Goal: Use online tool/utility: Utilize a website feature to perform a specific function

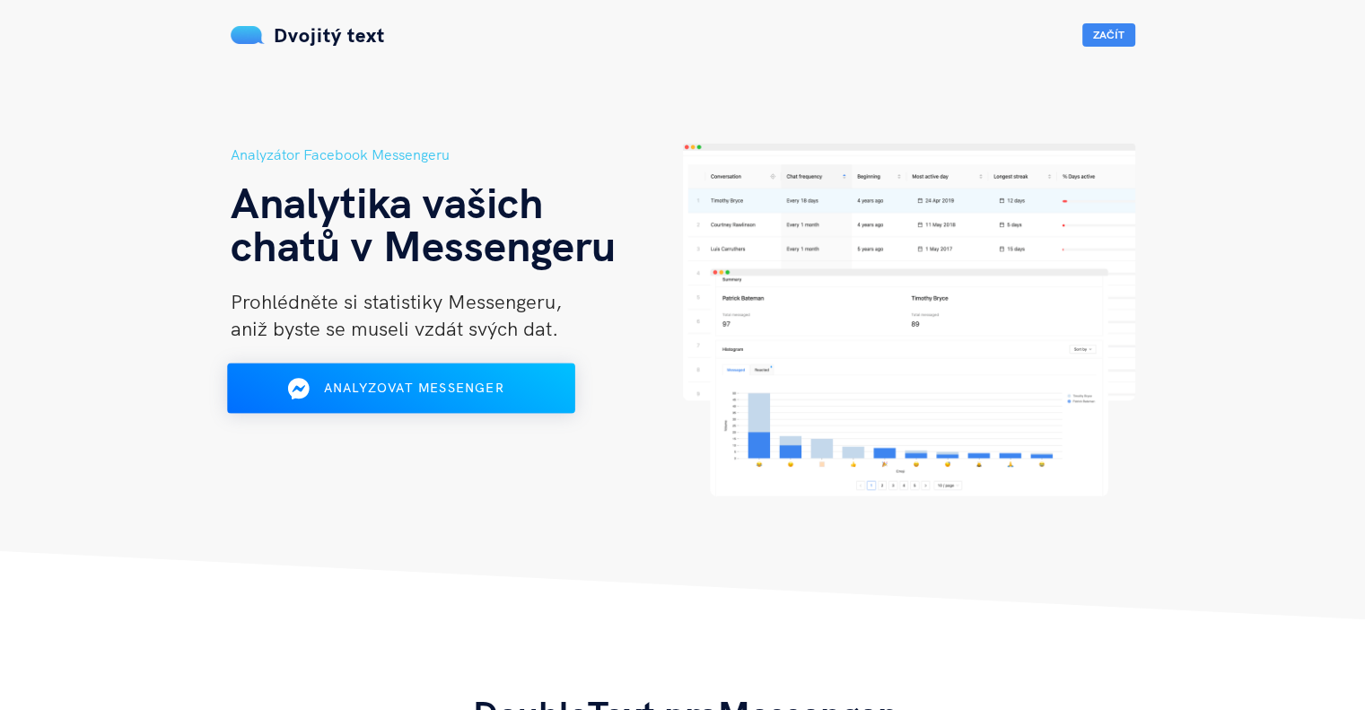
click at [478, 393] on font "Analyzovat Messenger" at bounding box center [413, 388] width 180 height 16
click at [1103, 34] on font "Začít" at bounding box center [1108, 34] width 31 height 13
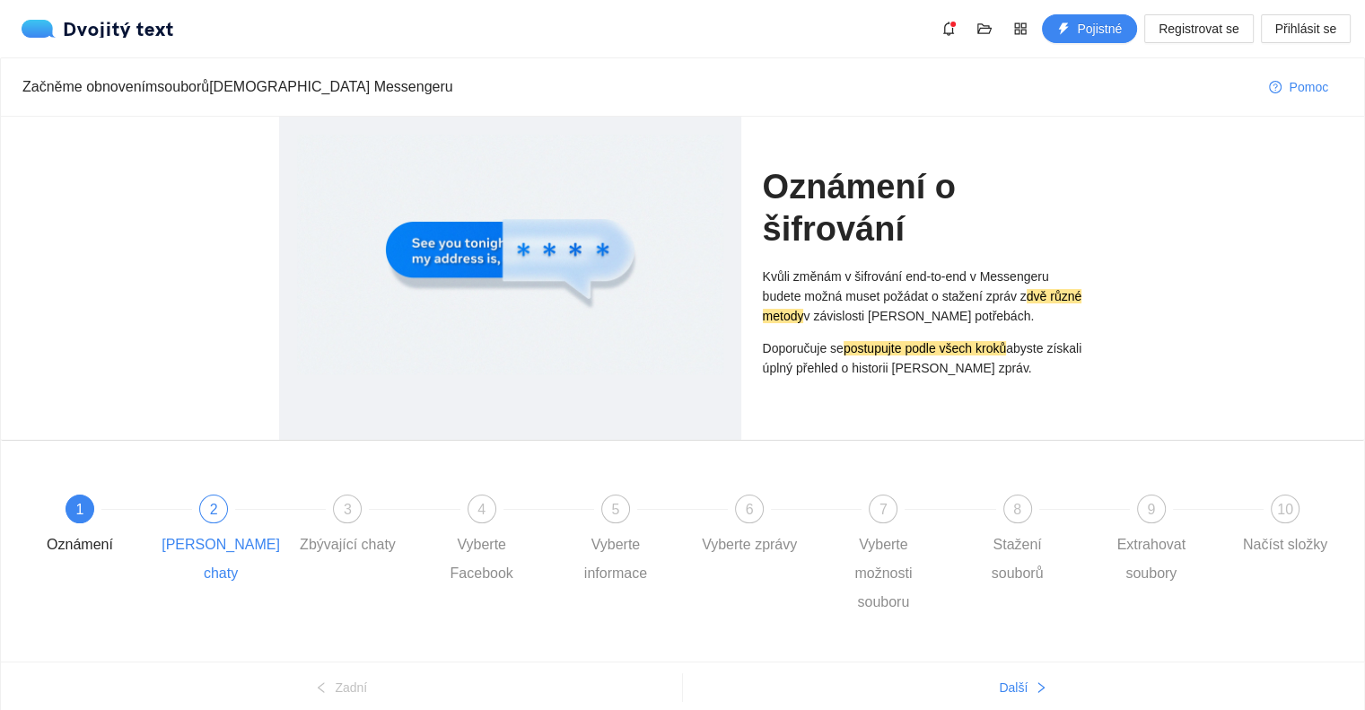
click at [224, 509] on div at bounding box center [281, 508] width 134 height 7
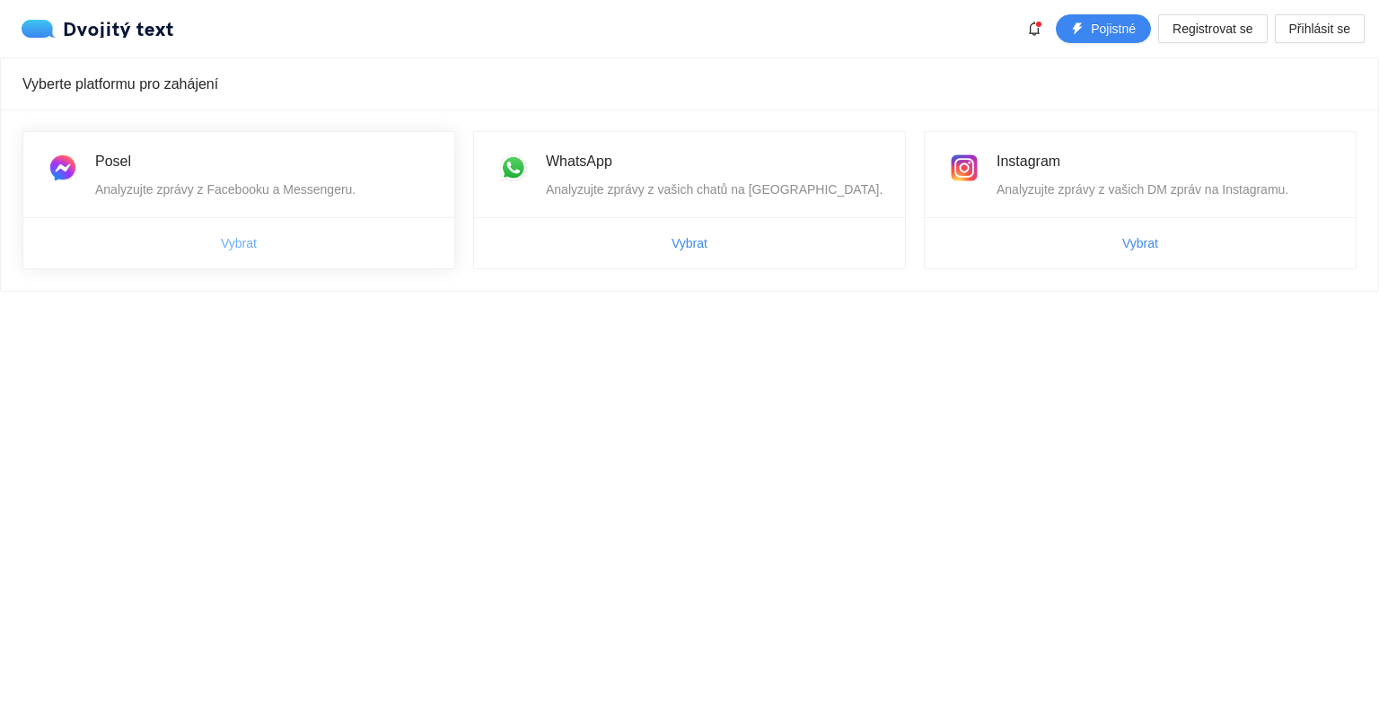
click at [246, 244] on font "Vybrat" at bounding box center [239, 243] width 36 height 14
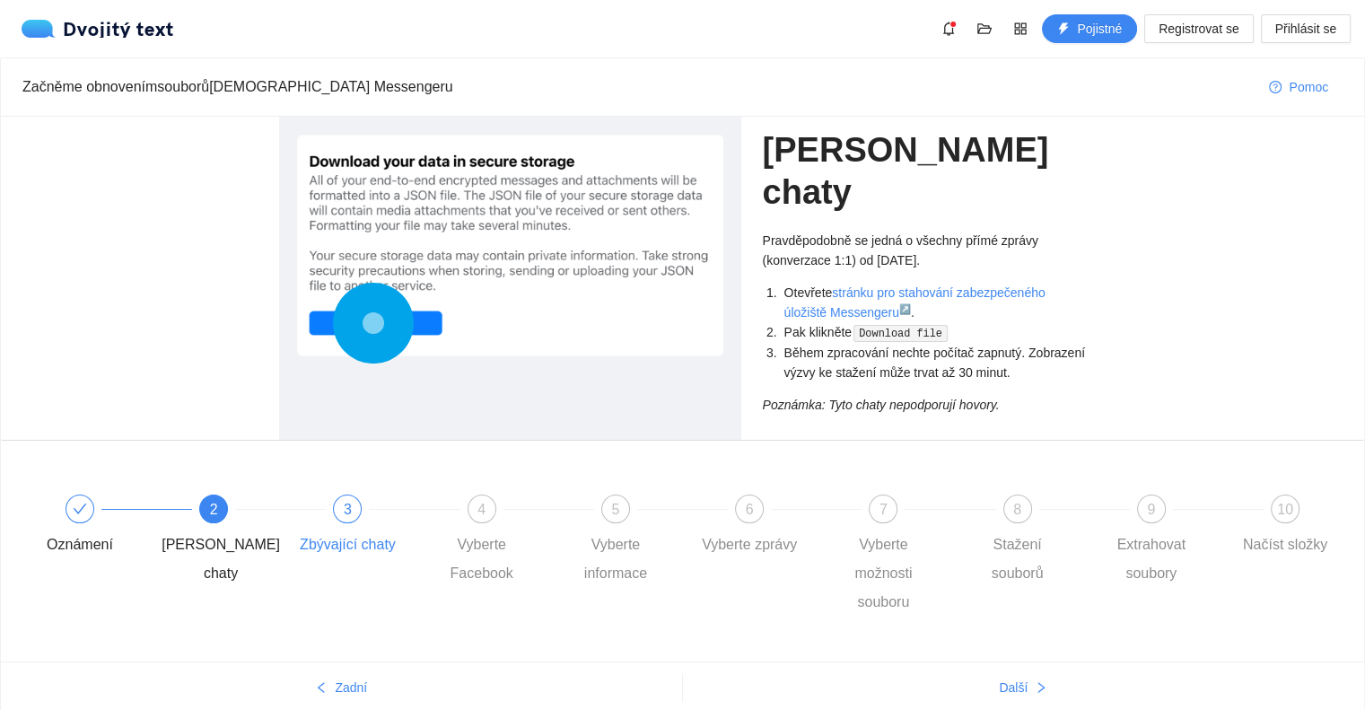
click at [347, 509] on font "3" at bounding box center [348, 509] width 8 height 15
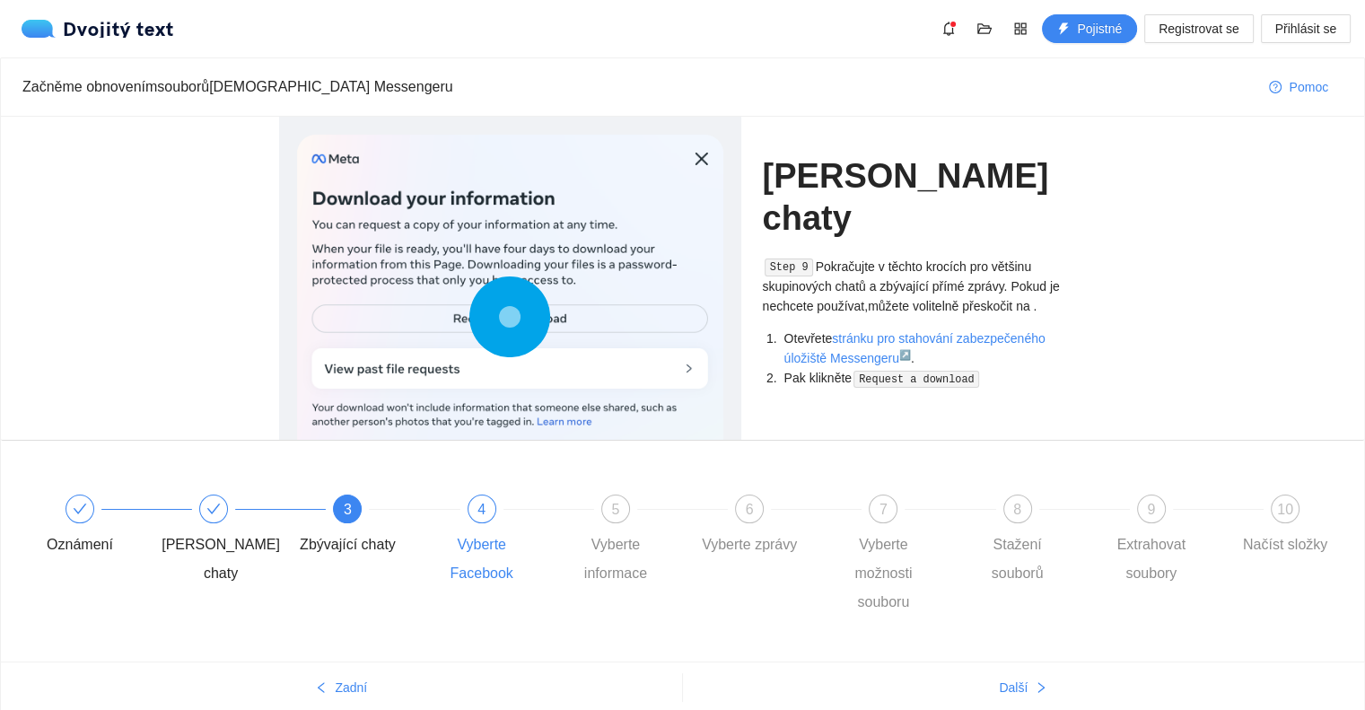
click at [476, 513] on div "4" at bounding box center [482, 509] width 29 height 29
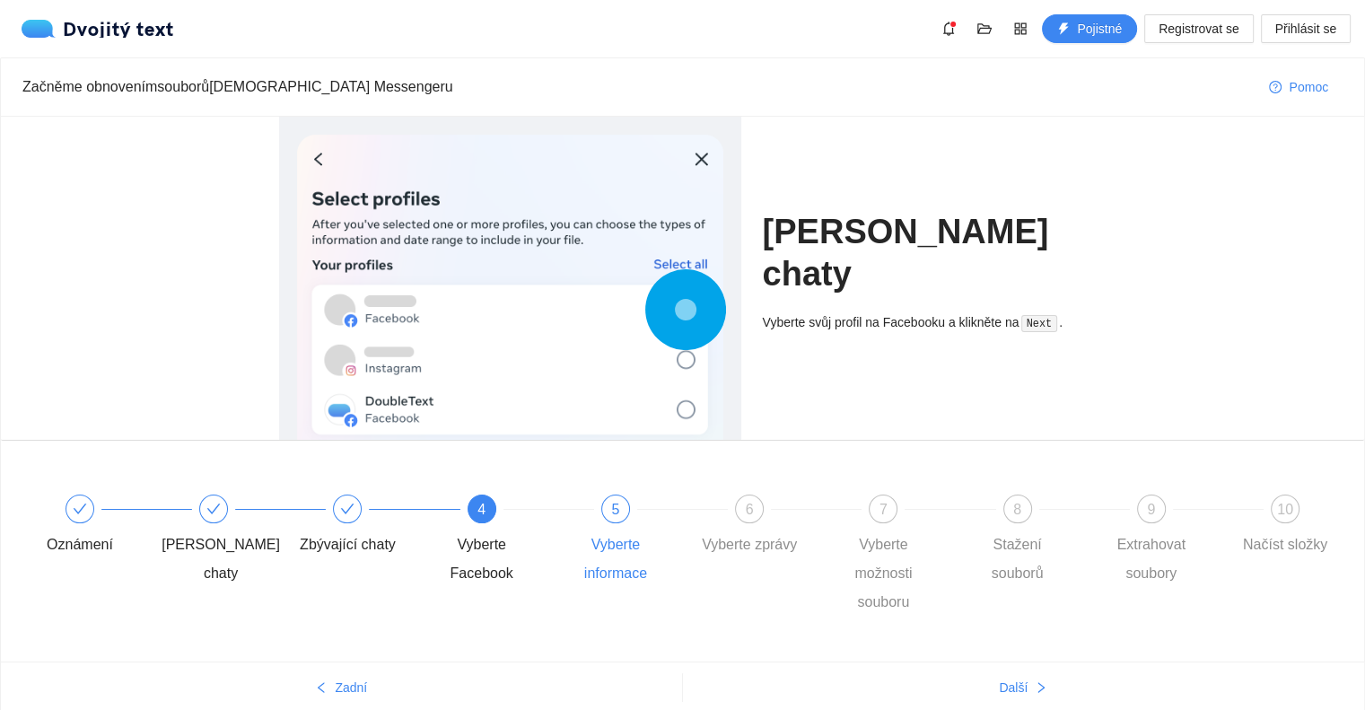
click at [598, 515] on div "5 Vyberte informace" at bounding box center [631, 541] width 134 height 93
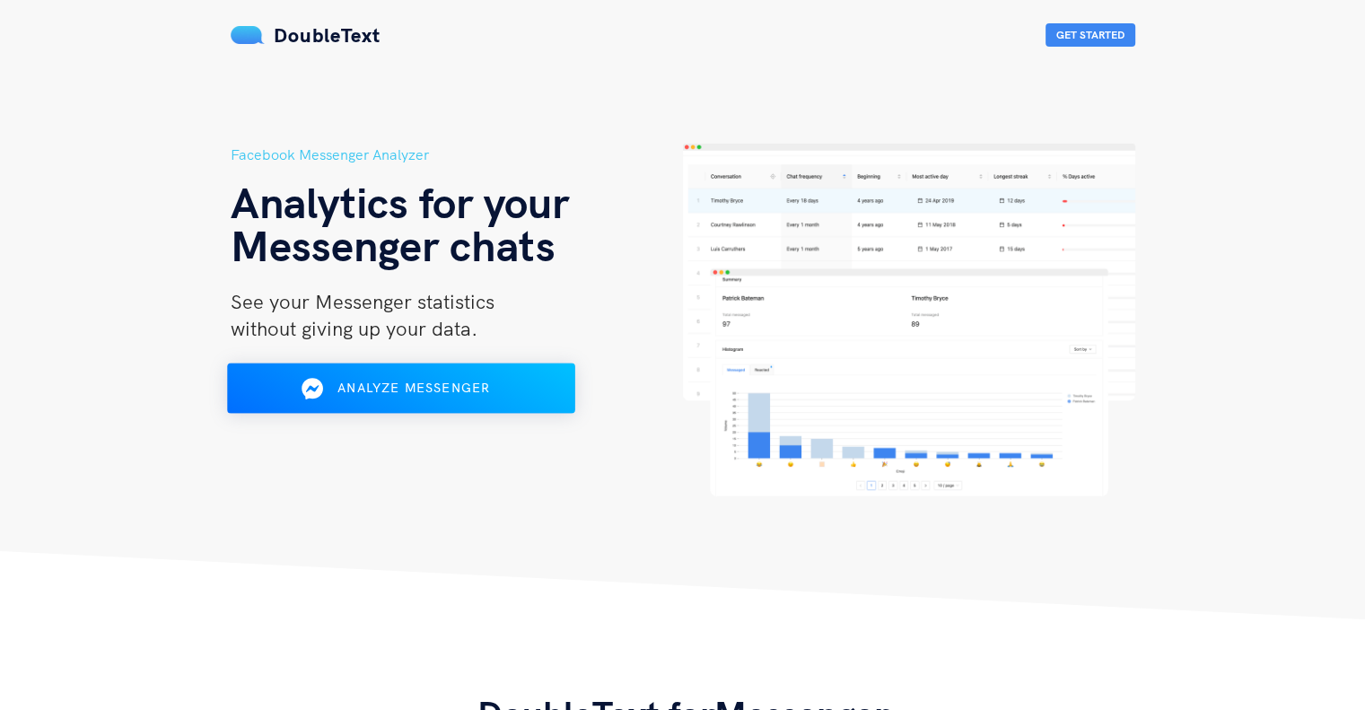
click at [441, 390] on span "Analyze Messenger" at bounding box center [413, 388] width 153 height 16
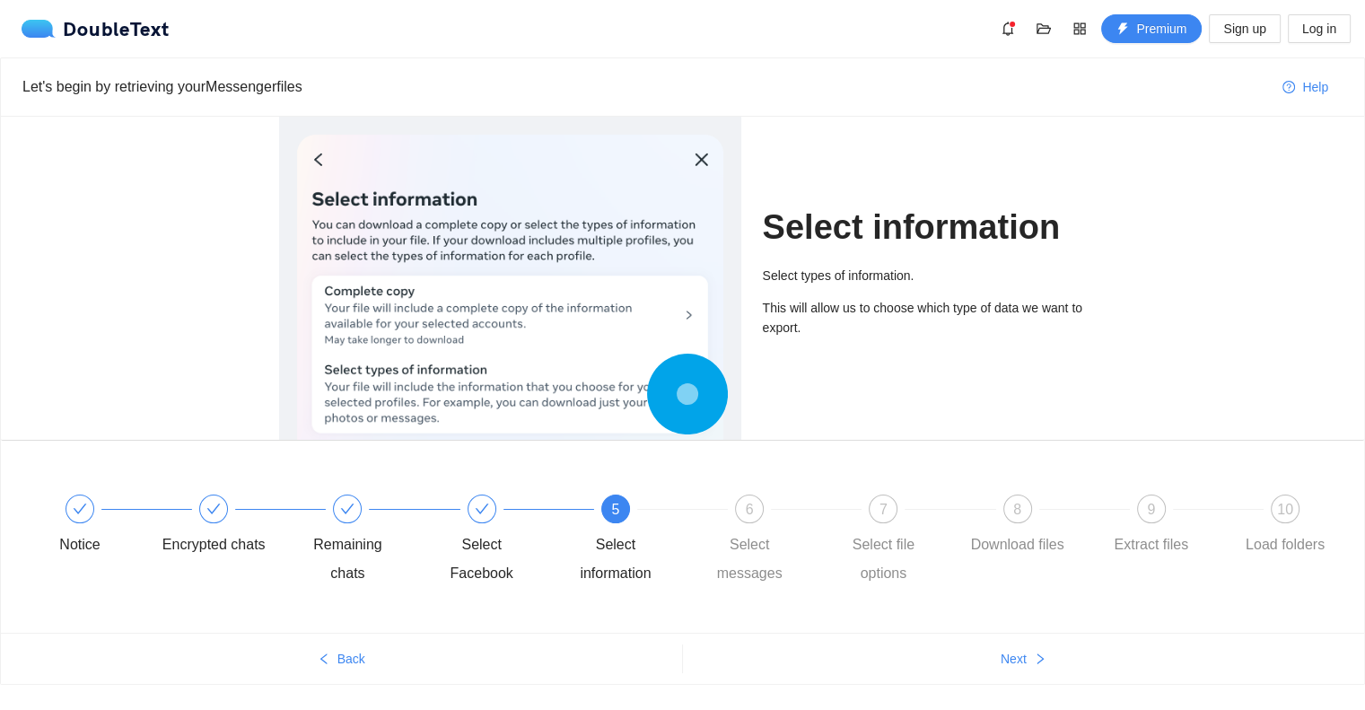
click at [1088, 142] on div "Select information Select types of information. This will allow us to choose wh…" at bounding box center [925, 278] width 346 height 323
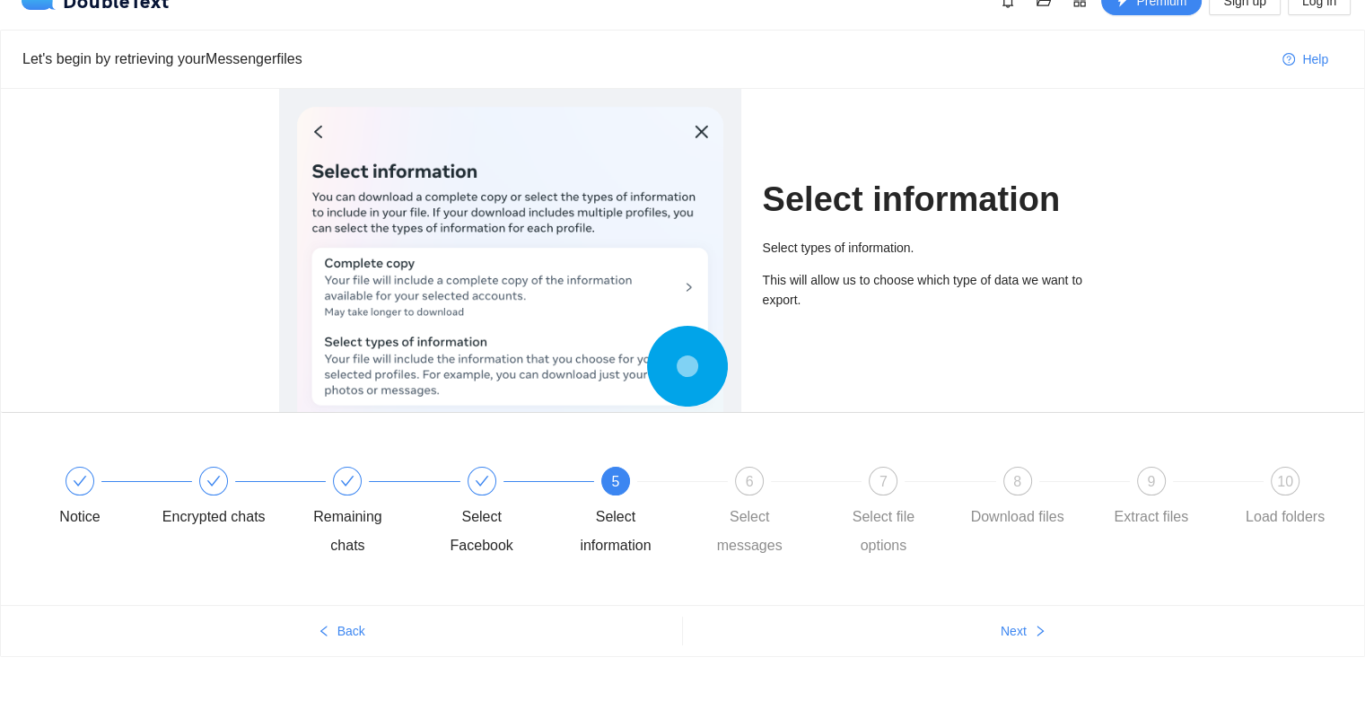
scroll to position [43, 0]
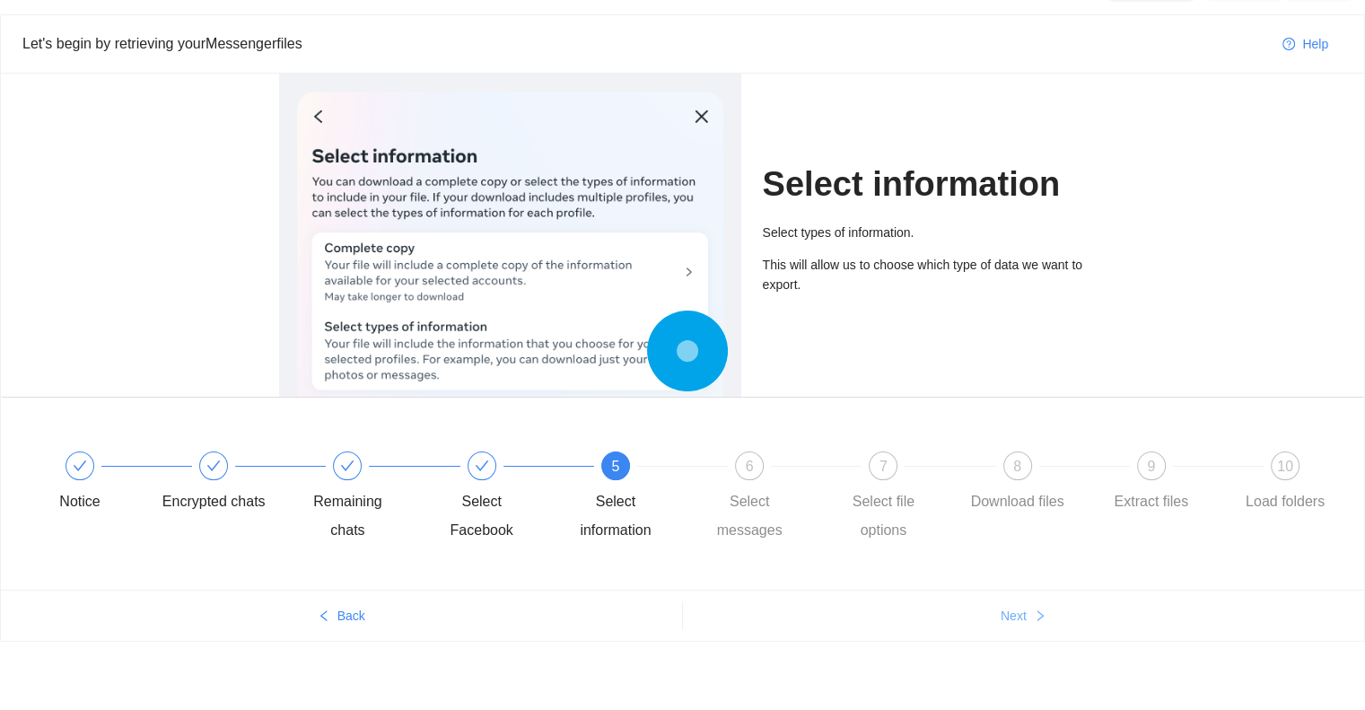
click at [1015, 610] on span "Next" at bounding box center [1014, 616] width 26 height 20
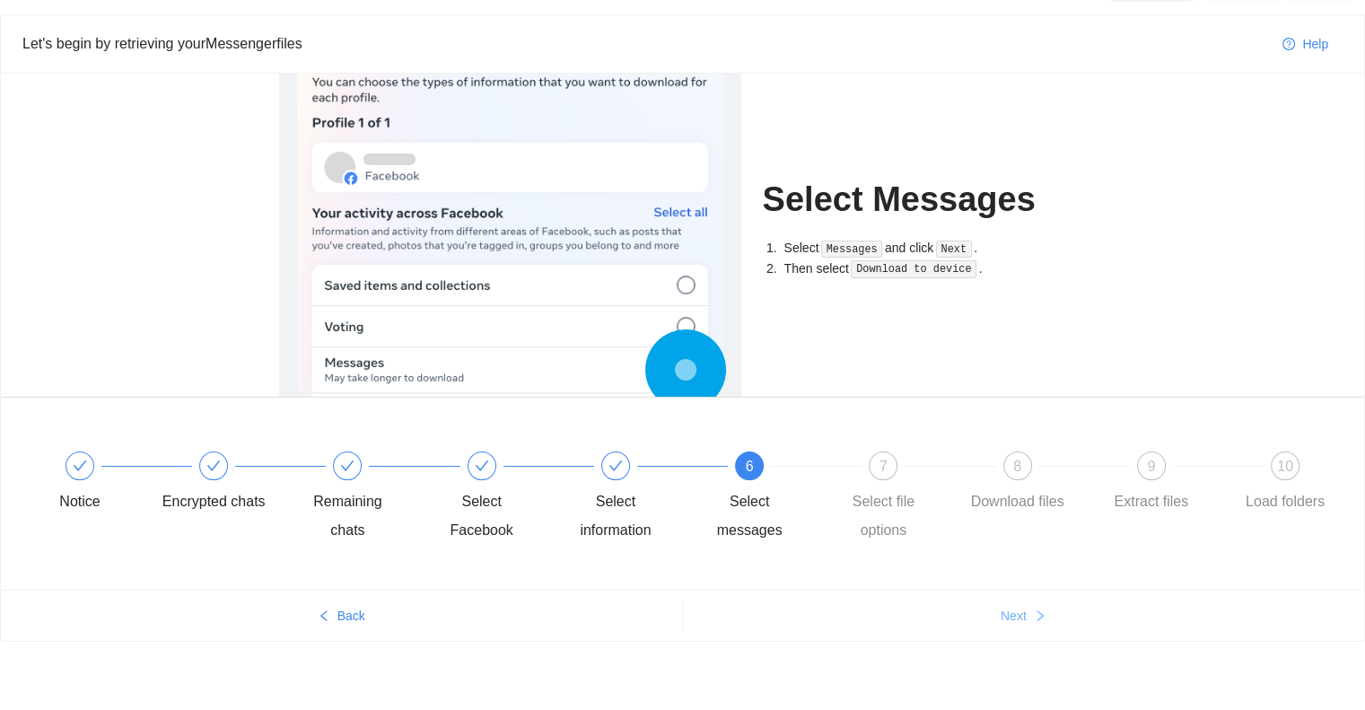
click at [1015, 610] on span "Next" at bounding box center [1014, 616] width 26 height 20
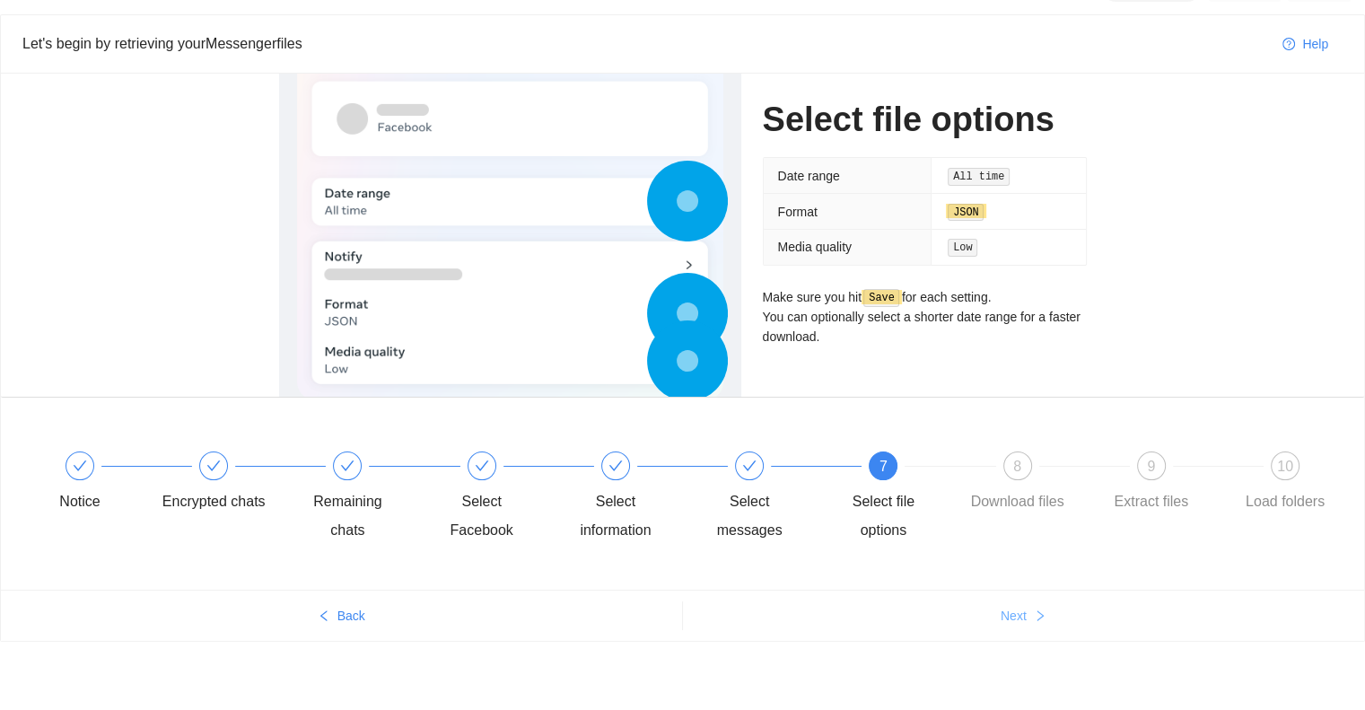
click at [1015, 610] on span "Next" at bounding box center [1014, 616] width 26 height 20
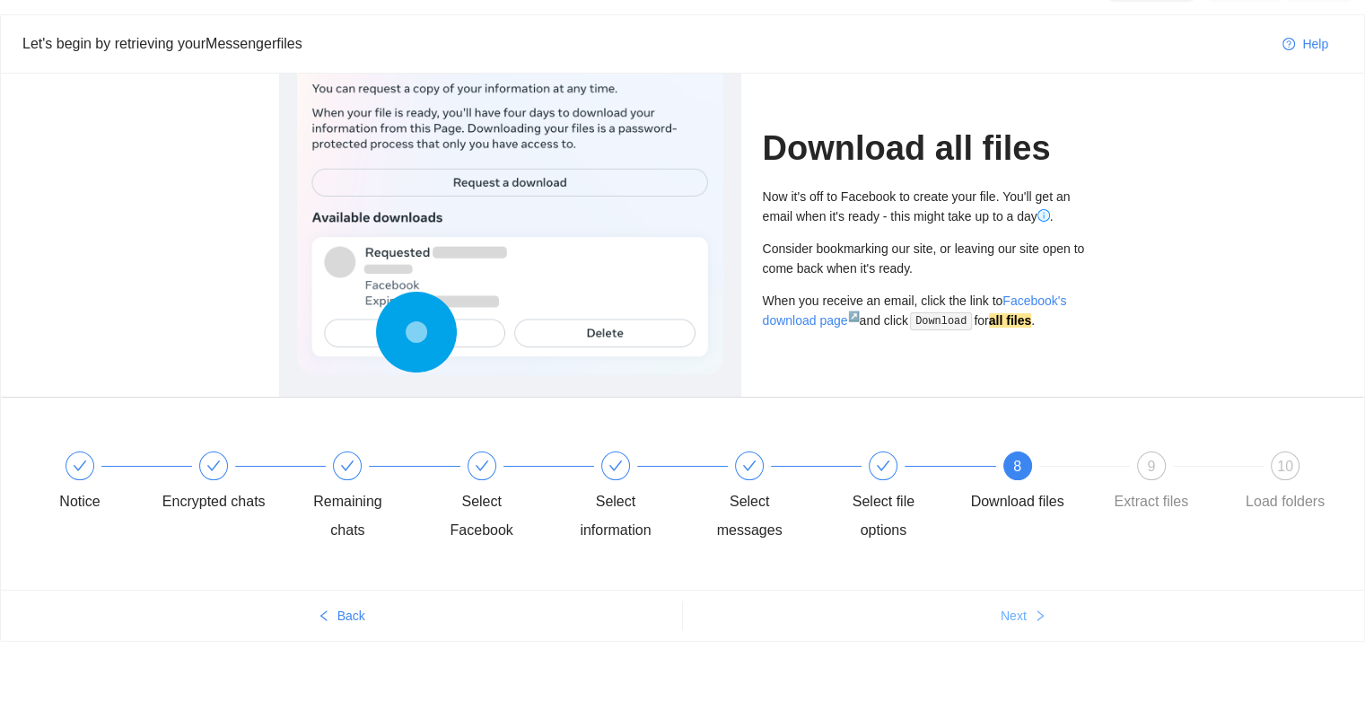
click at [1015, 610] on span "Next" at bounding box center [1014, 616] width 26 height 20
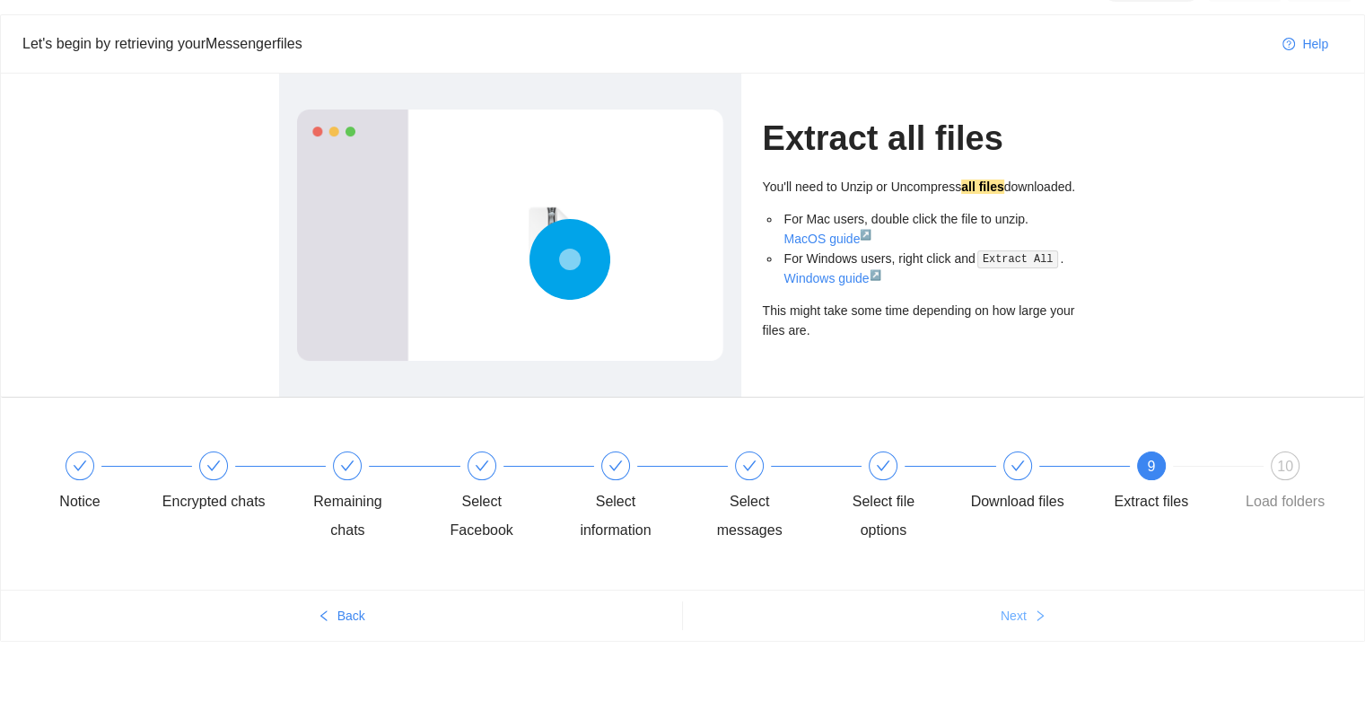
click at [1015, 611] on span "Next" at bounding box center [1014, 616] width 26 height 20
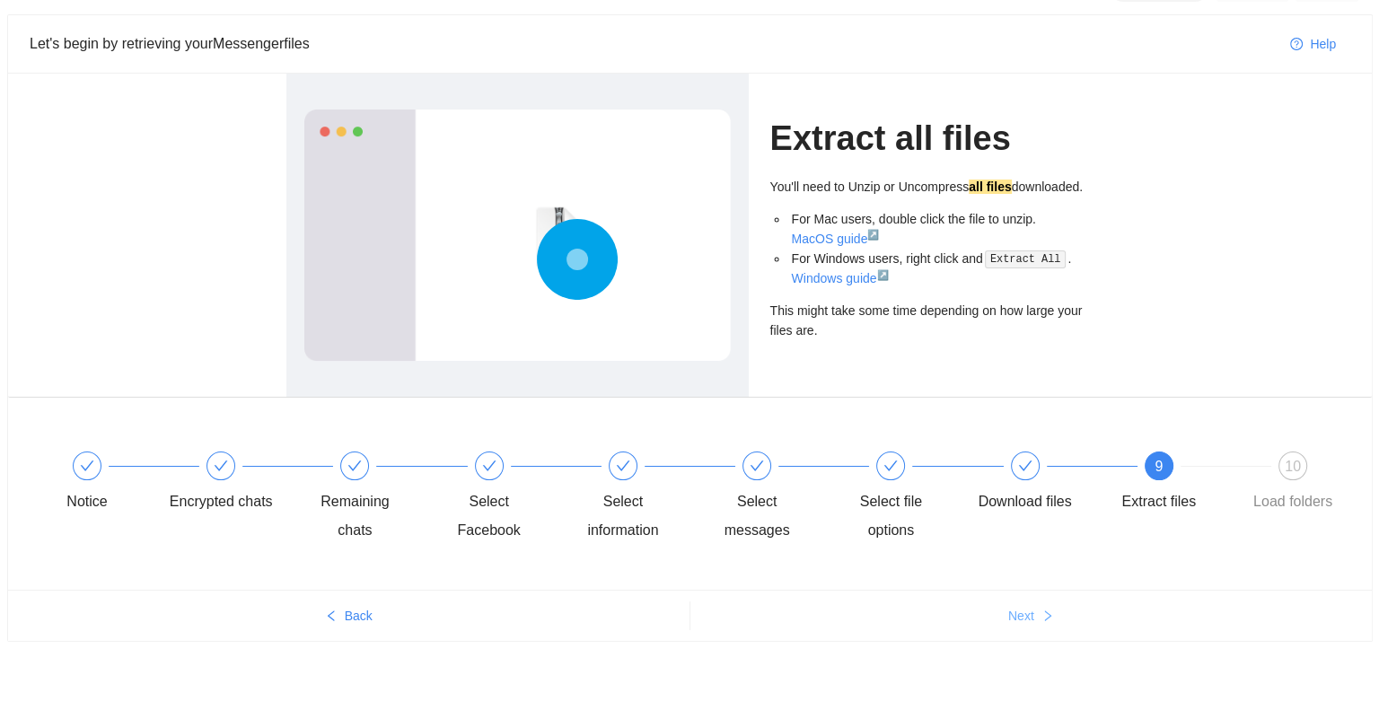
scroll to position [0, 0]
